Goal: Find specific page/section: Find specific page/section

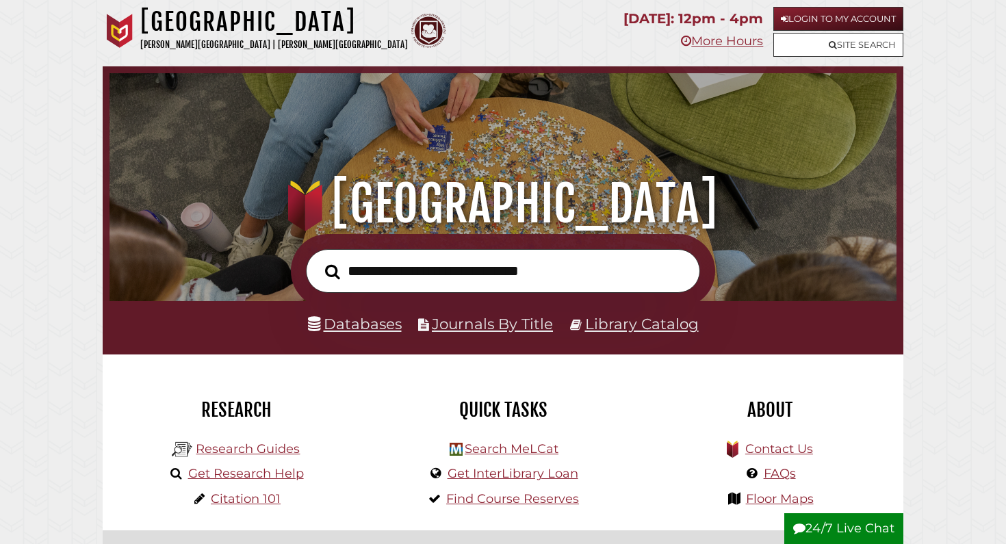
scroll to position [260, 780]
click at [506, 275] on input "text" at bounding box center [503, 271] width 394 height 44
click at [804, 21] on link "Login to My Account" at bounding box center [838, 19] width 130 height 24
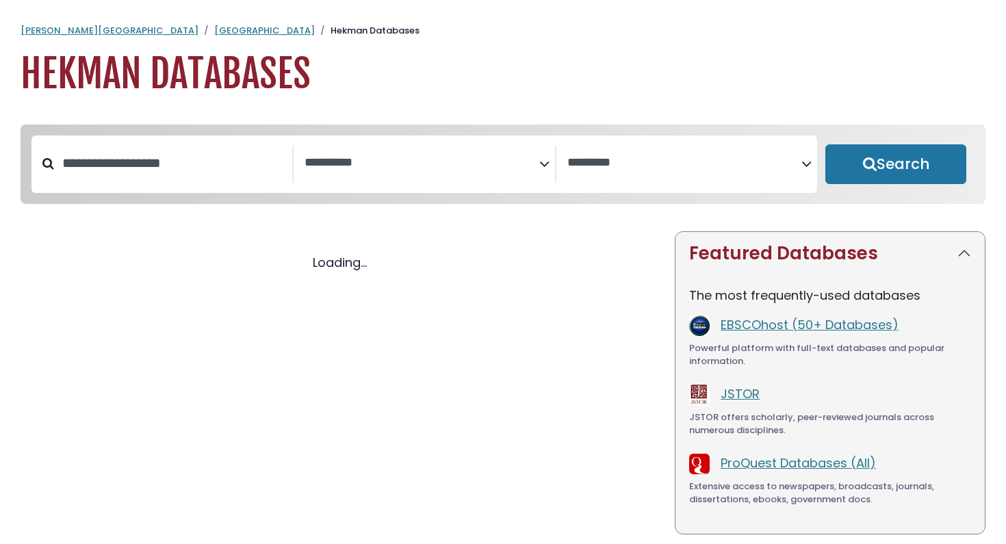
select select "Database Subject Filter"
select select "Database Vendors Filter"
select select "Database Subject Filter"
select select "Database Vendors Filter"
